Goal: Task Accomplishment & Management: Manage account settings

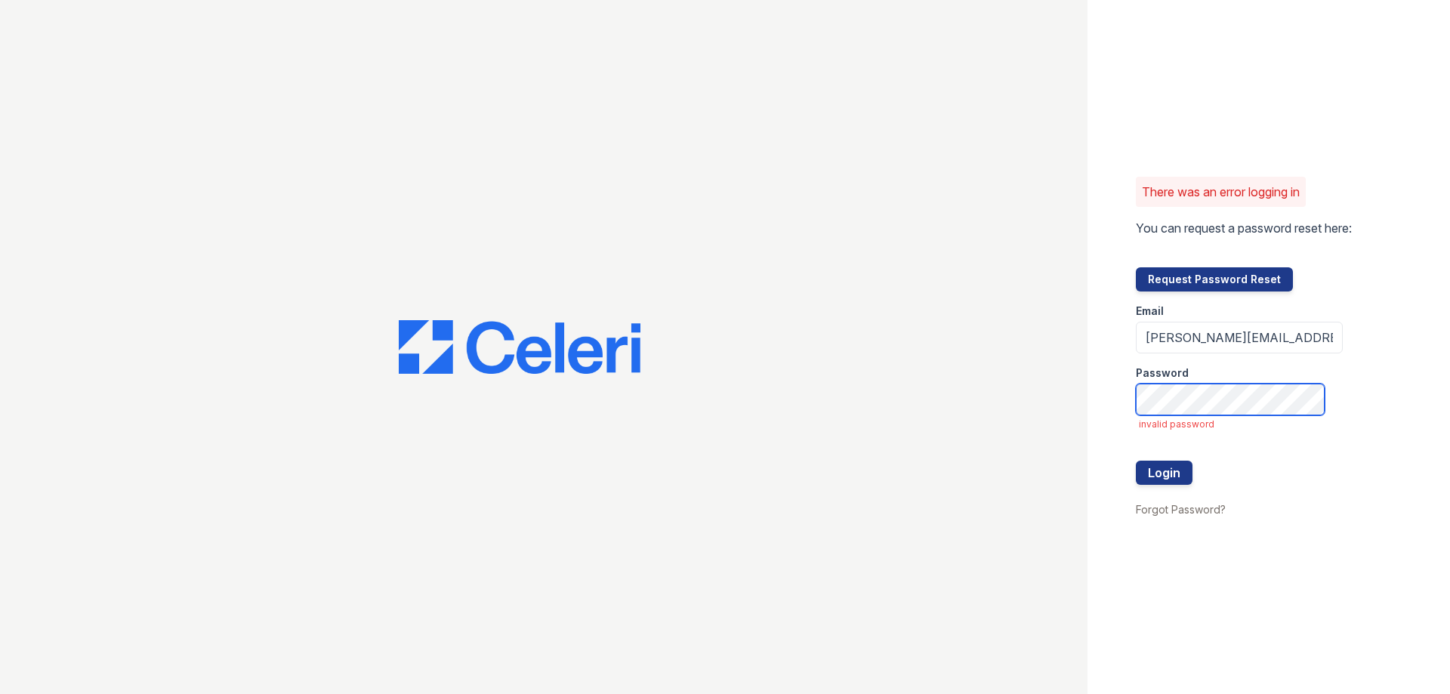
click at [1136, 461] on button "Login" at bounding box center [1164, 473] width 57 height 24
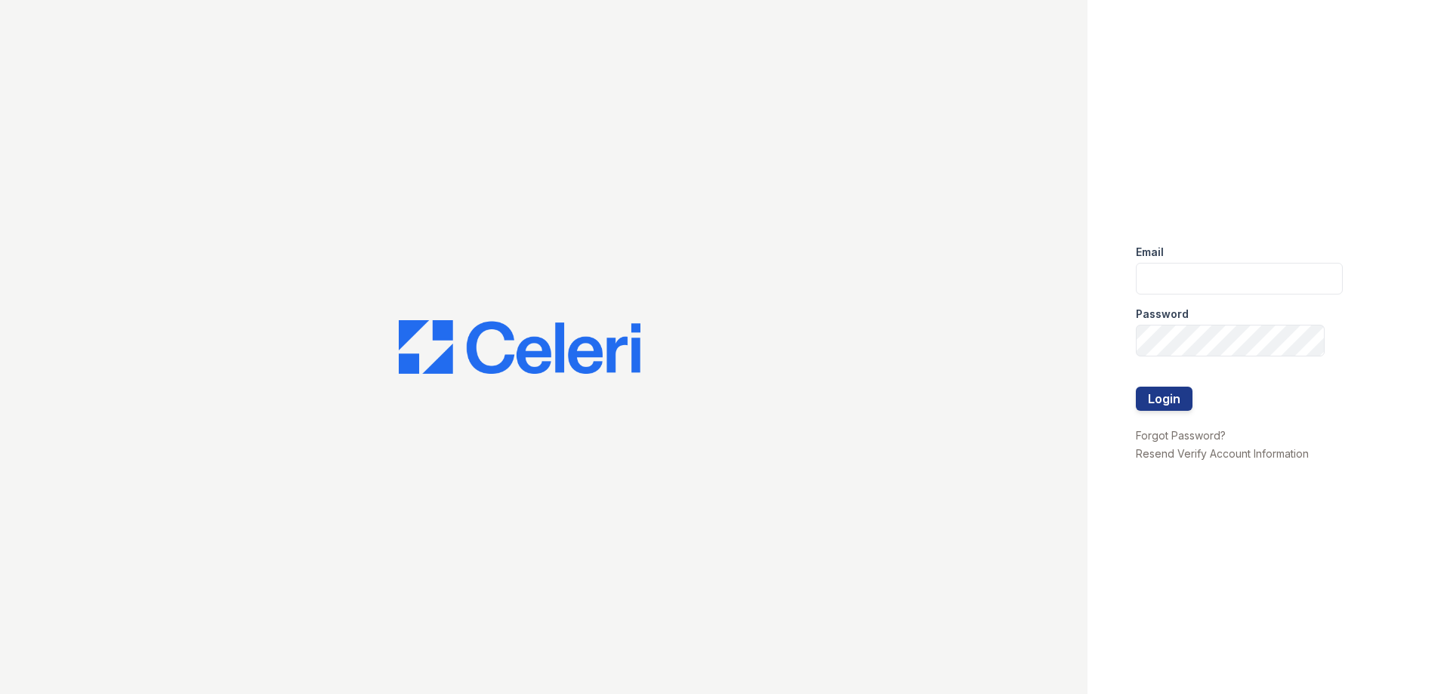
click at [1189, 298] on div "Password" at bounding box center [1239, 310] width 207 height 30
click at [1190, 287] on input "email" at bounding box center [1239, 279] width 207 height 32
type input "[PERSON_NAME][EMAIL_ADDRESS][PERSON_NAME][DOMAIN_NAME]"
click at [1136, 387] on button "Login" at bounding box center [1164, 399] width 57 height 24
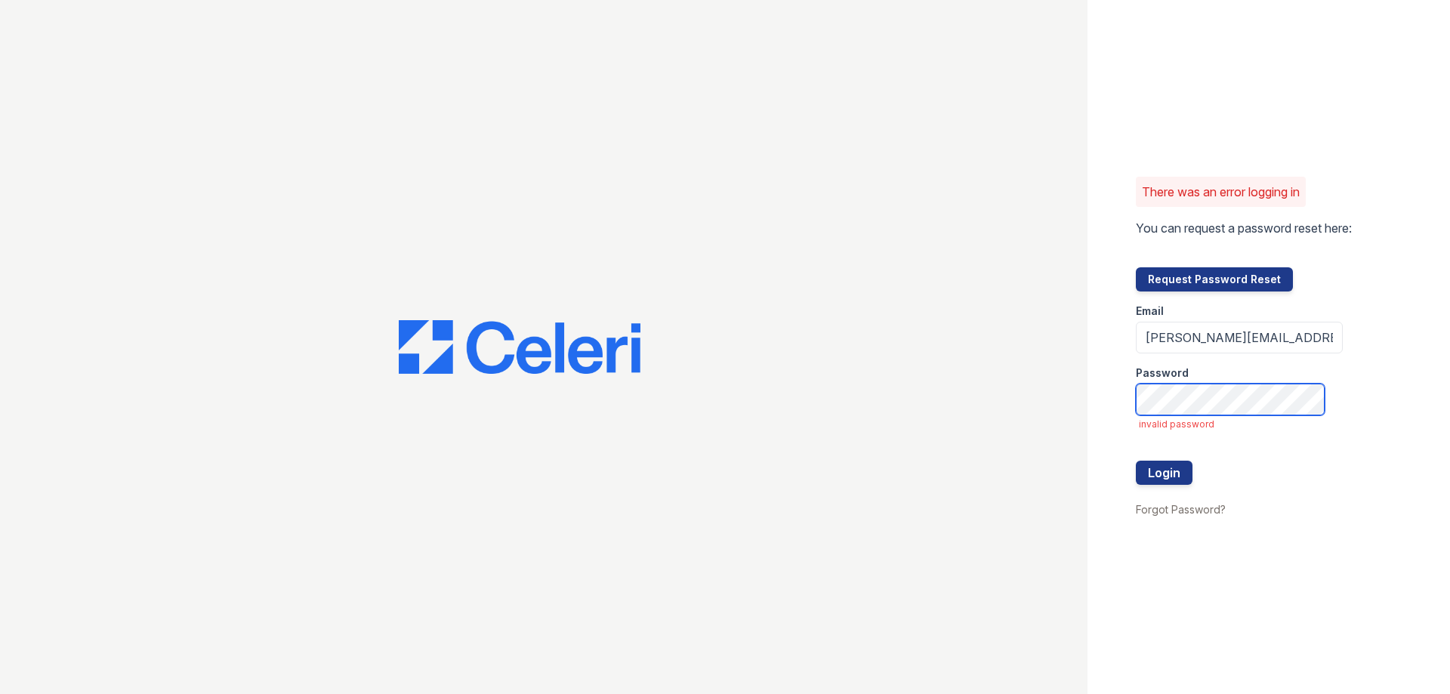
click at [1136, 461] on button "Login" at bounding box center [1164, 473] width 57 height 24
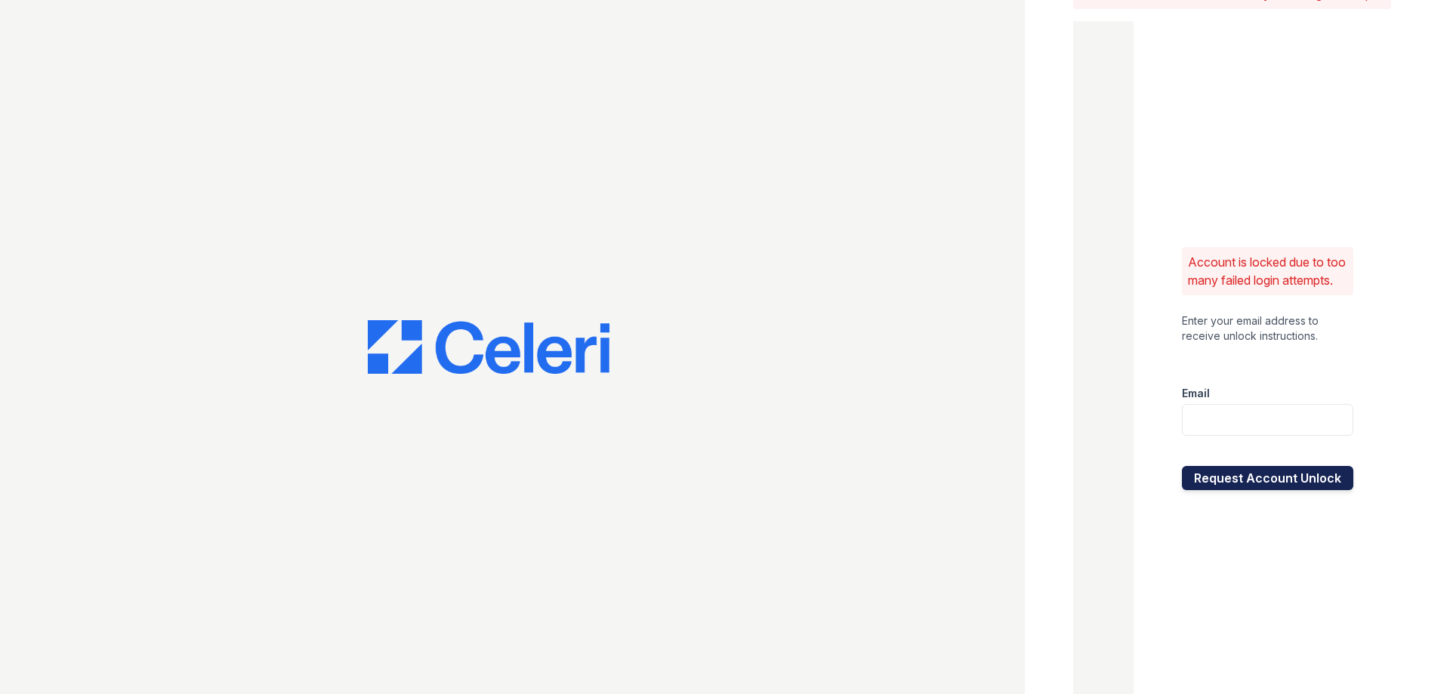
click at [1269, 490] on button "Request Account Unlock" at bounding box center [1267, 478] width 171 height 24
